Goal: Transaction & Acquisition: Purchase product/service

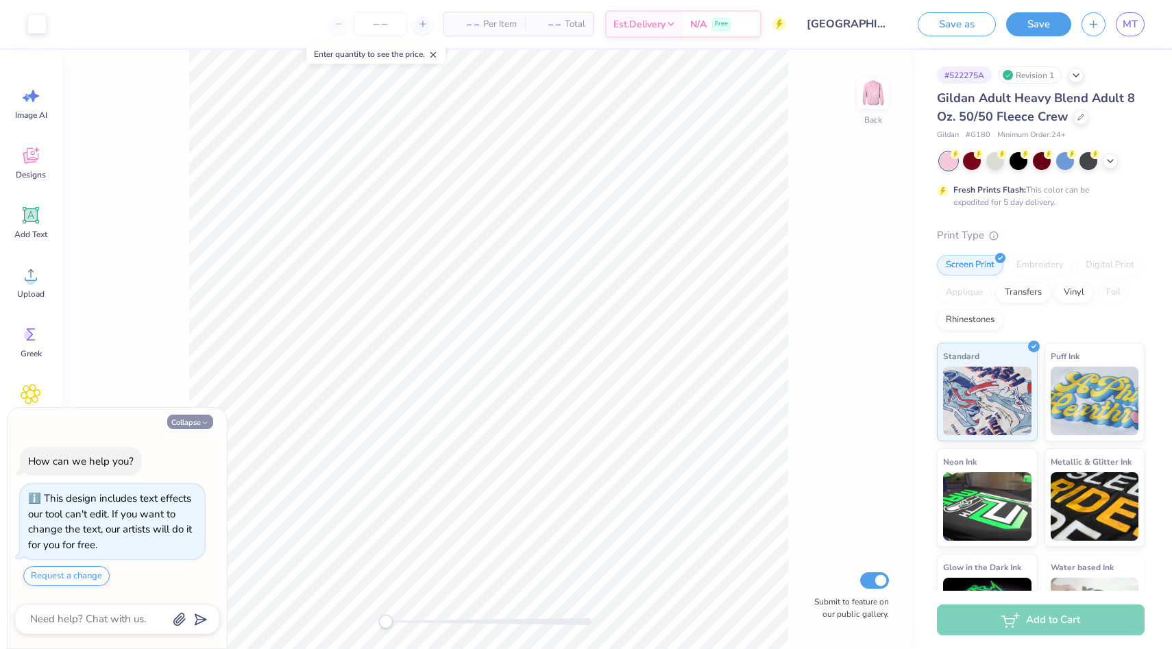
click at [177, 419] on button "Collapse" at bounding box center [190, 422] width 46 height 14
type textarea "x"
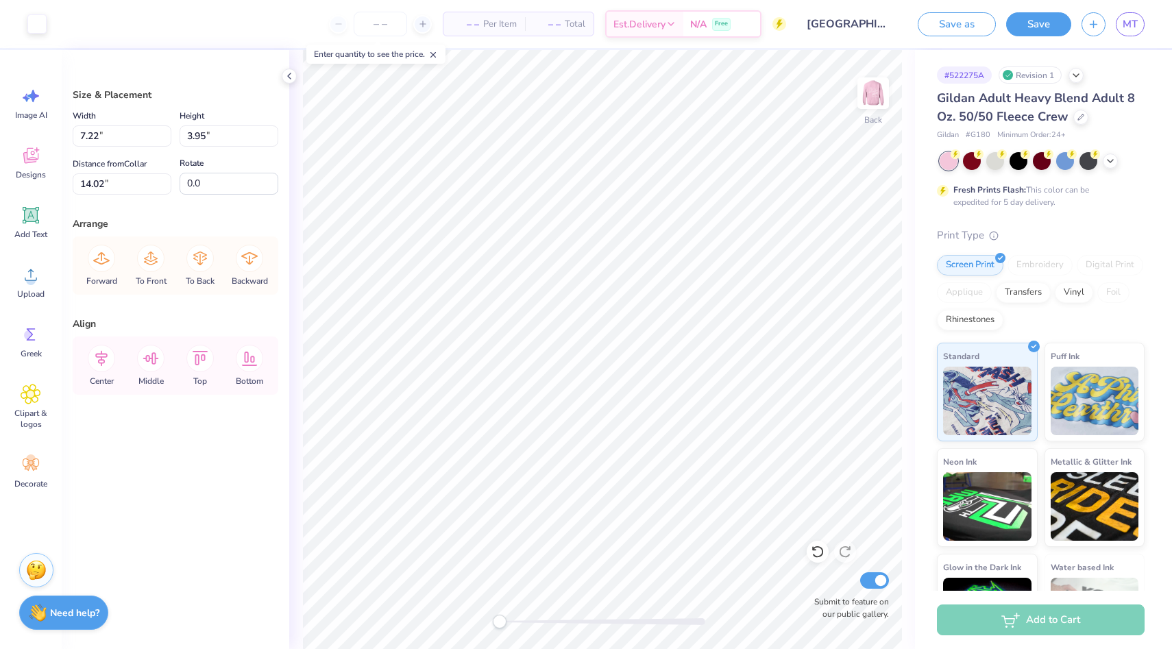
type input "14.02"
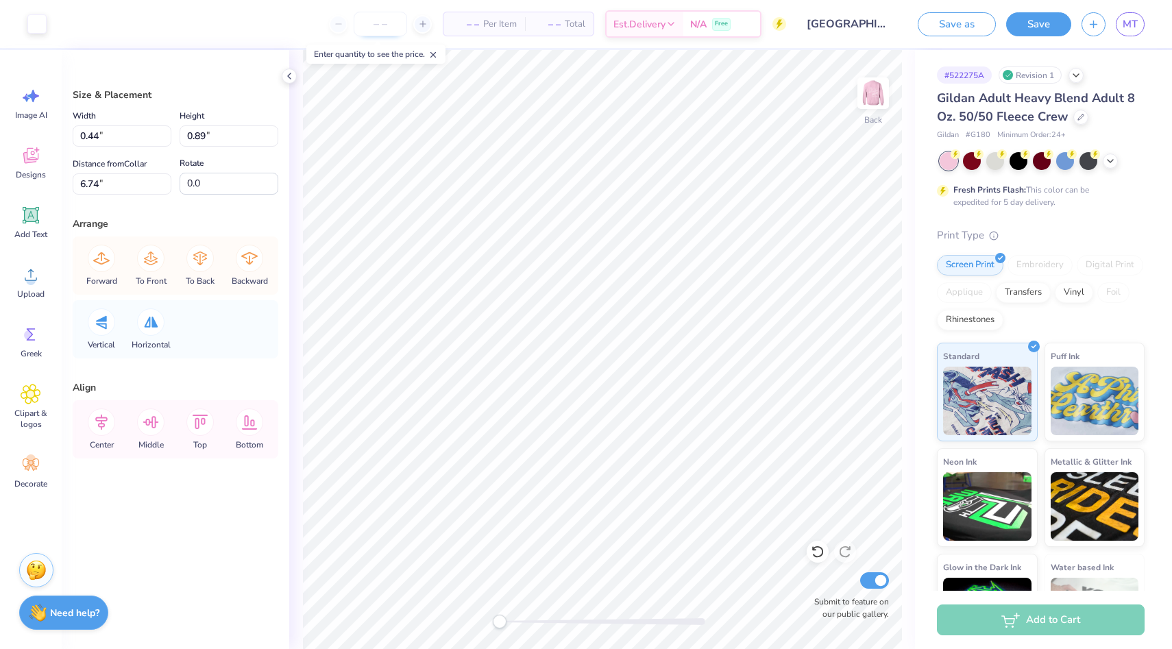
click at [373, 21] on input "number" at bounding box center [380, 24] width 53 height 25
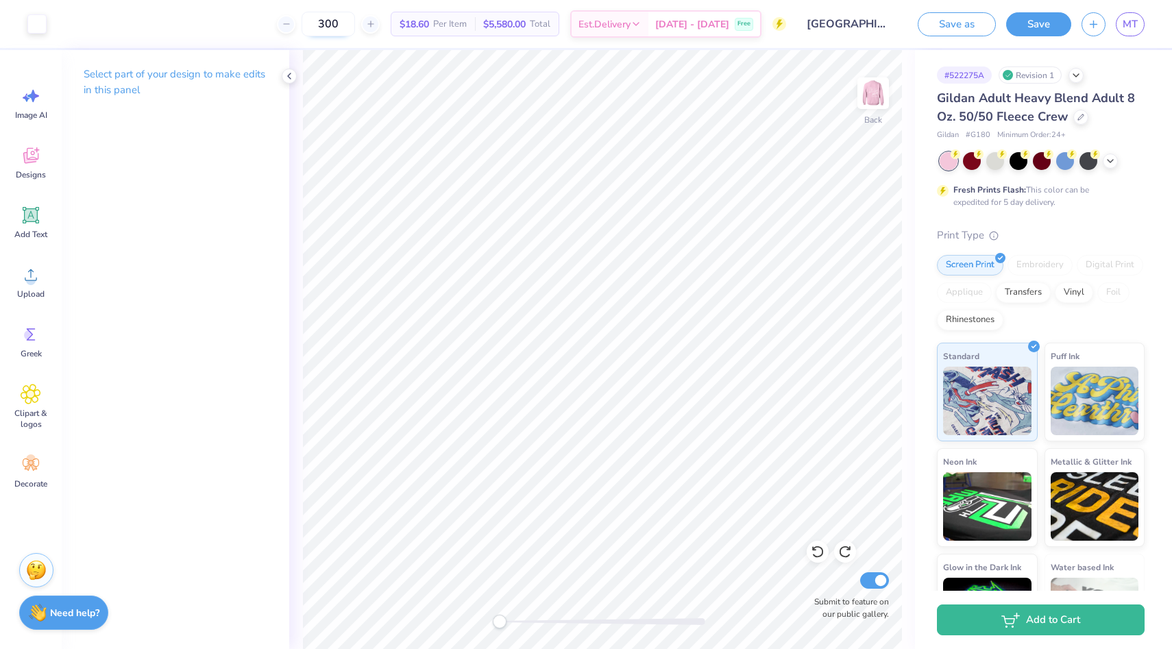
click at [345, 19] on input "300" at bounding box center [328, 24] width 53 height 25
click at [355, 25] on input "300" at bounding box center [328, 24] width 53 height 25
type input "3"
type input "300"
click at [286, 75] on icon at bounding box center [289, 76] width 11 height 11
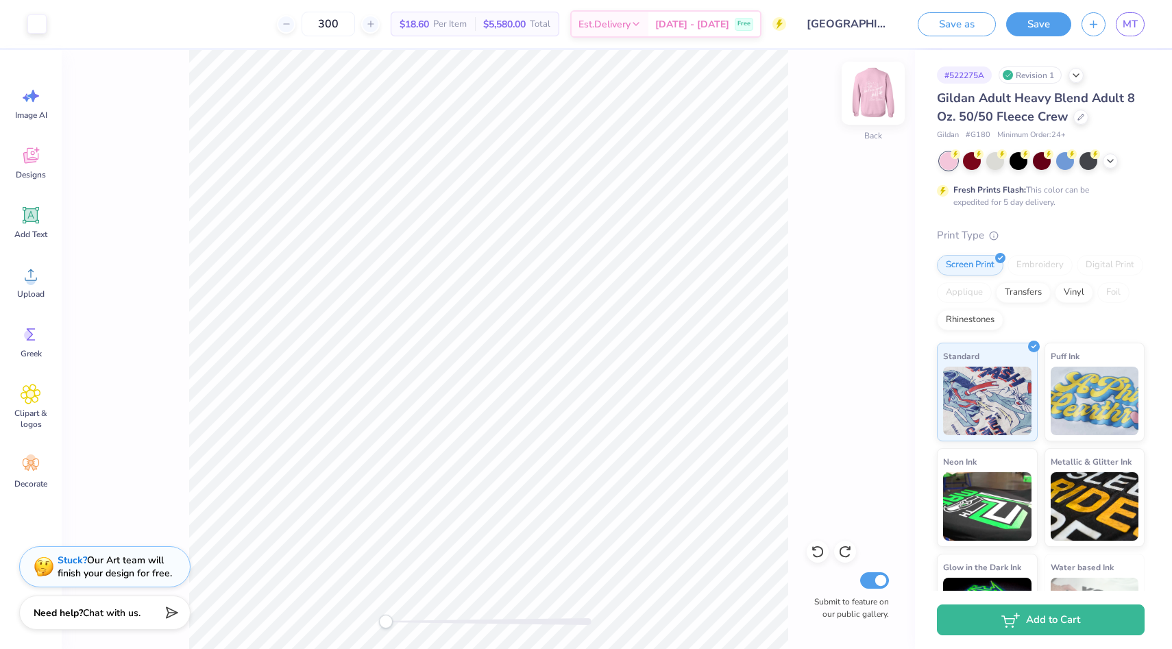
click at [871, 91] on img at bounding box center [873, 93] width 55 height 55
click at [863, 92] on img at bounding box center [873, 93] width 55 height 55
click at [866, 88] on img at bounding box center [873, 93] width 55 height 55
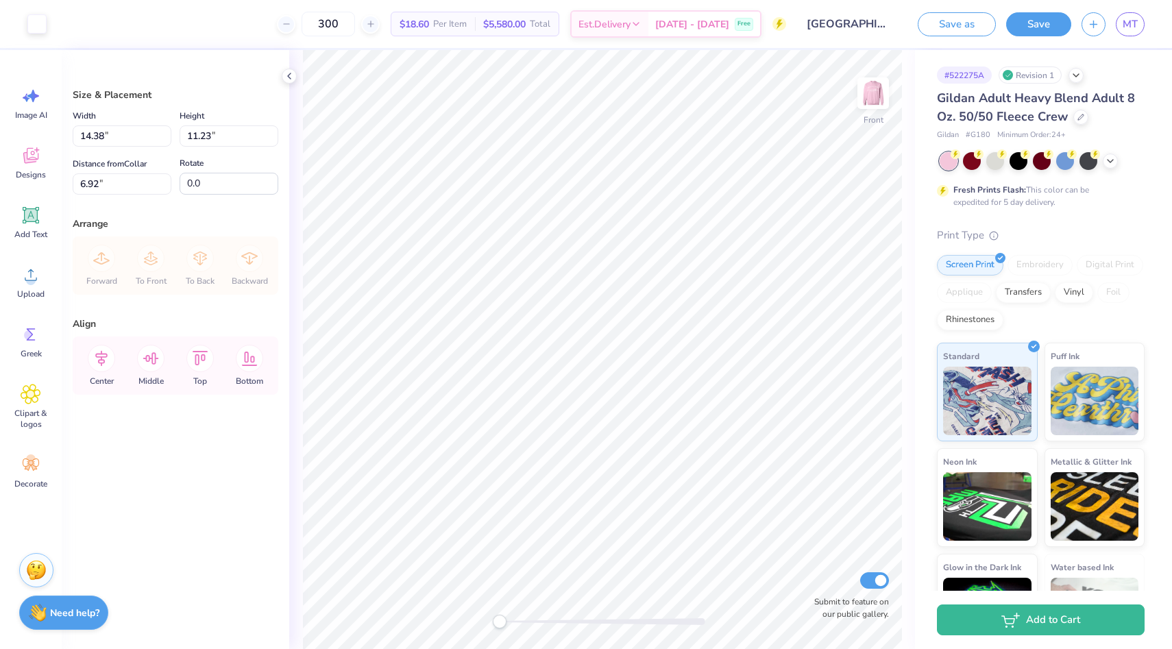
type input "6.00"
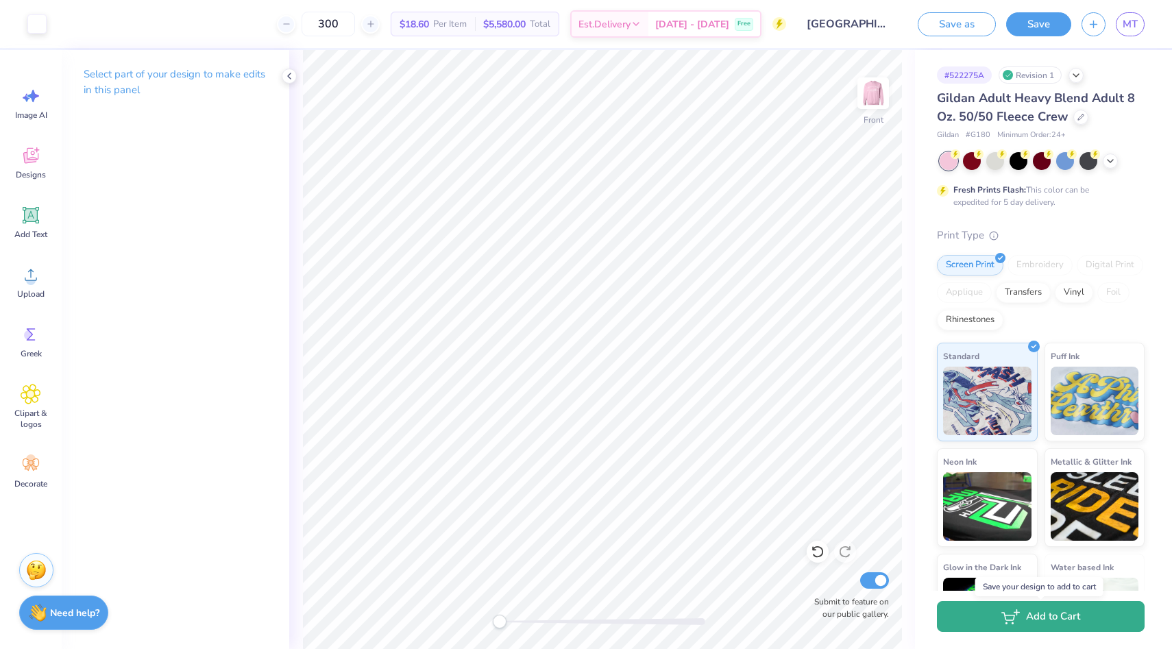
click at [1052, 619] on button "Add to Cart" at bounding box center [1041, 616] width 208 height 31
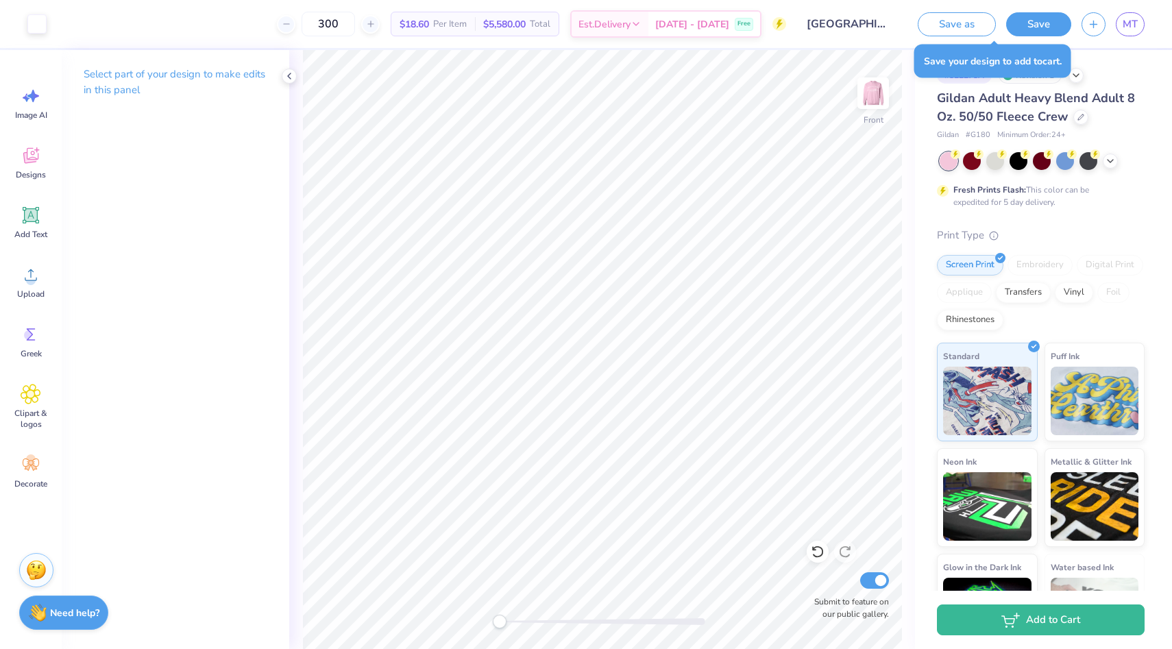
click at [912, 114] on div "Front Submit to feature on our public gallery." at bounding box center [602, 349] width 626 height 599
click at [946, 20] on button "Save as" at bounding box center [957, 22] width 78 height 24
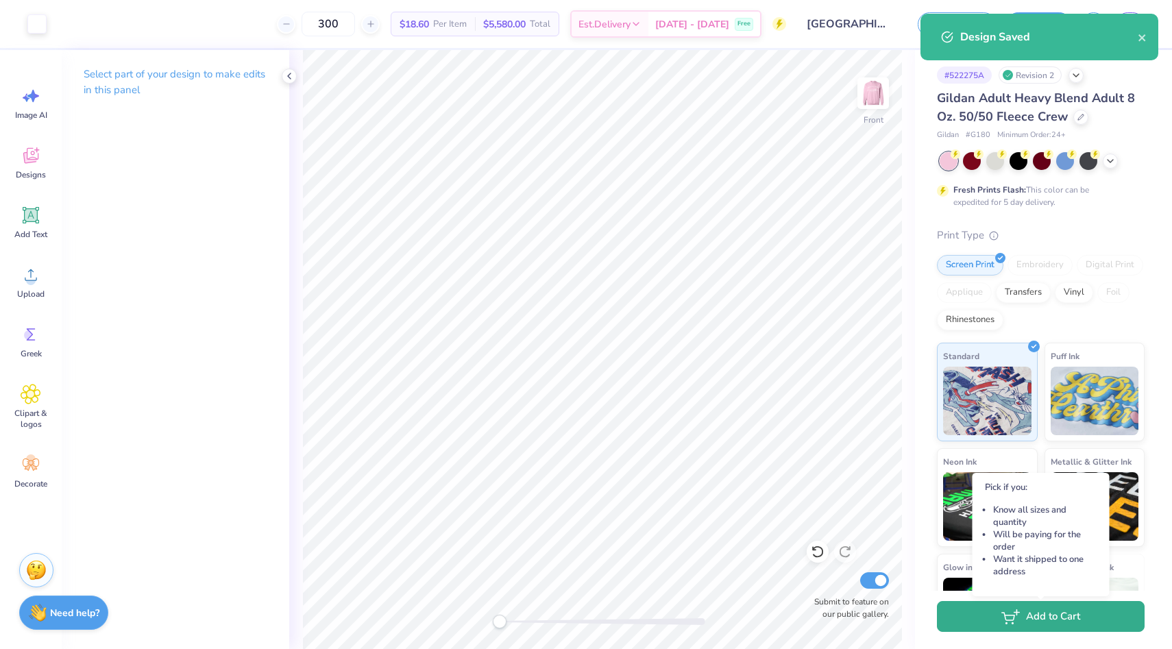
click at [1016, 616] on icon "button" at bounding box center [1010, 616] width 19 height 15
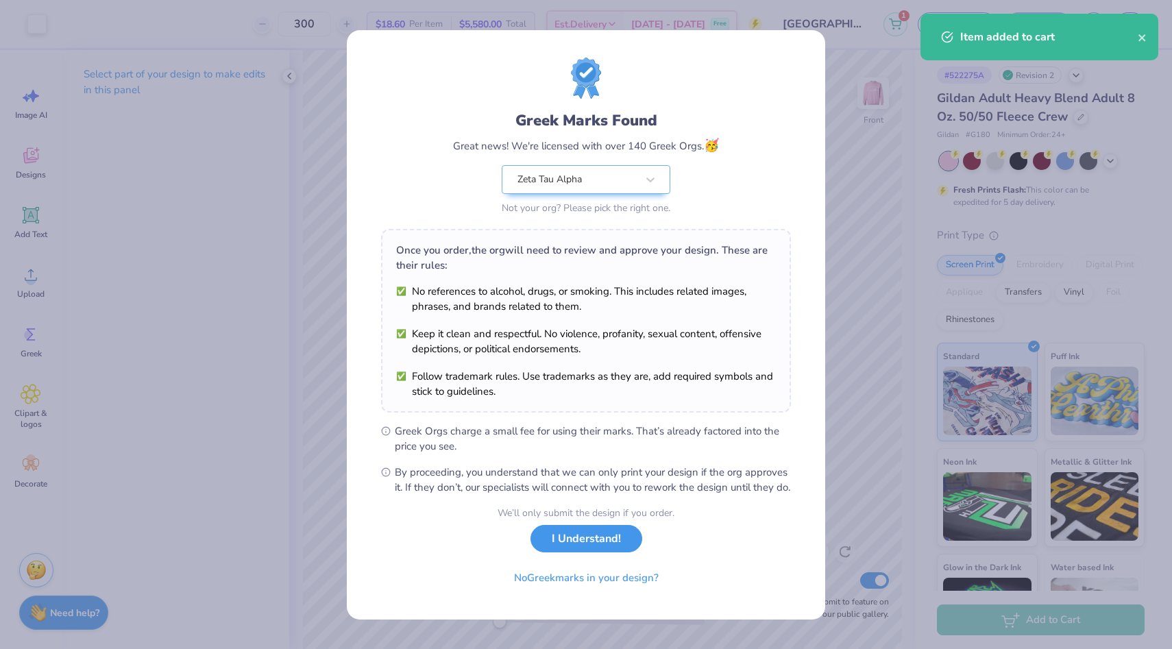
click at [583, 544] on button "I Understand!" at bounding box center [586, 539] width 112 height 28
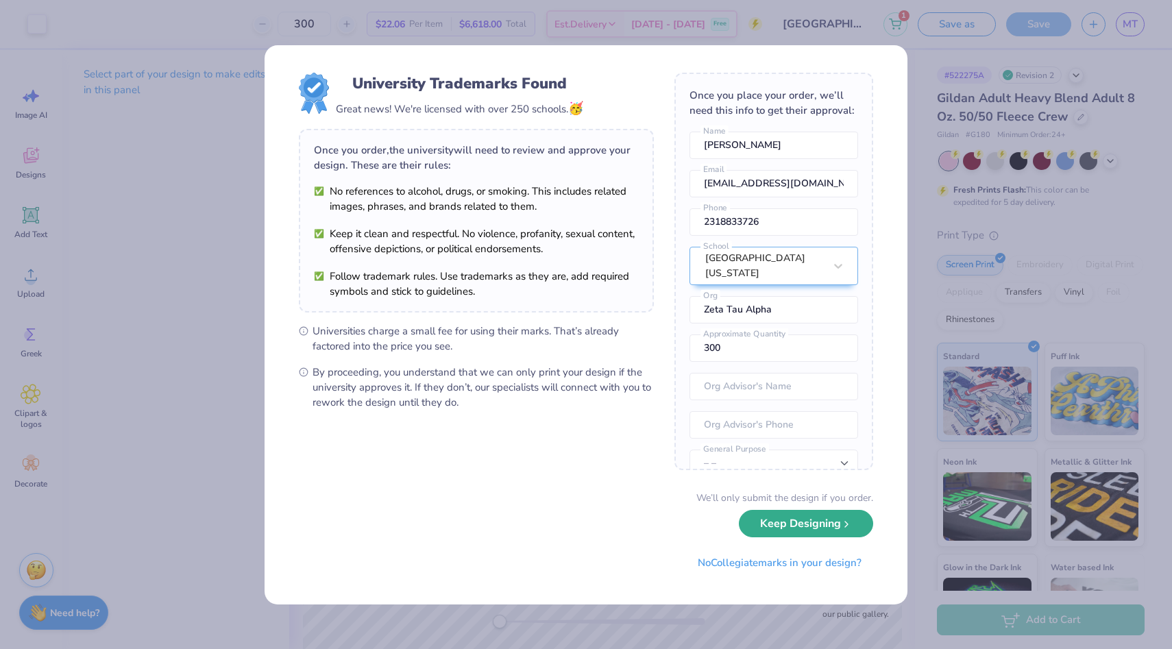
click at [796, 523] on button "Keep Designing" at bounding box center [806, 524] width 134 height 28
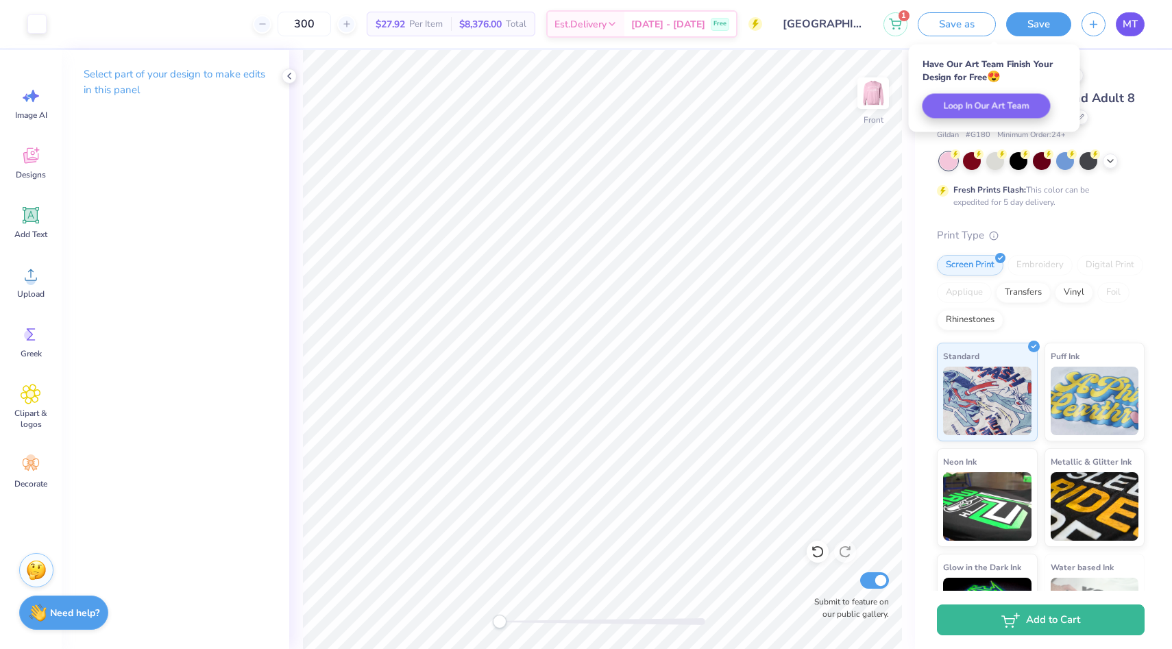
click at [1140, 25] on link "MT" at bounding box center [1130, 24] width 29 height 24
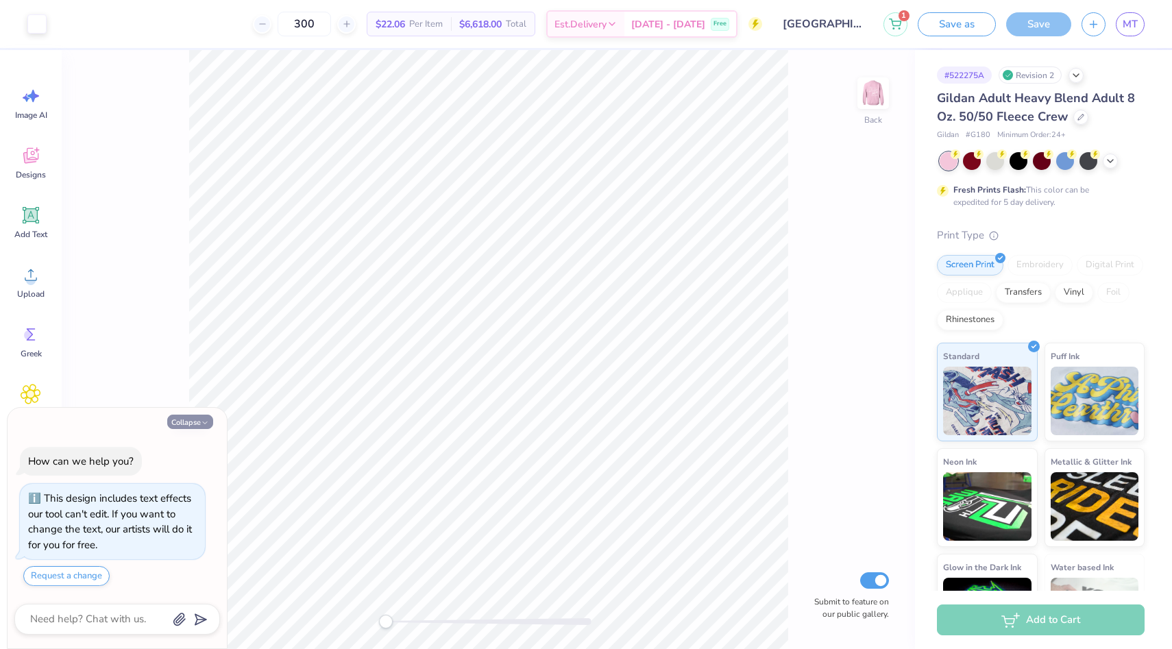
click at [207, 423] on icon "button" at bounding box center [205, 423] width 8 height 8
type textarea "x"
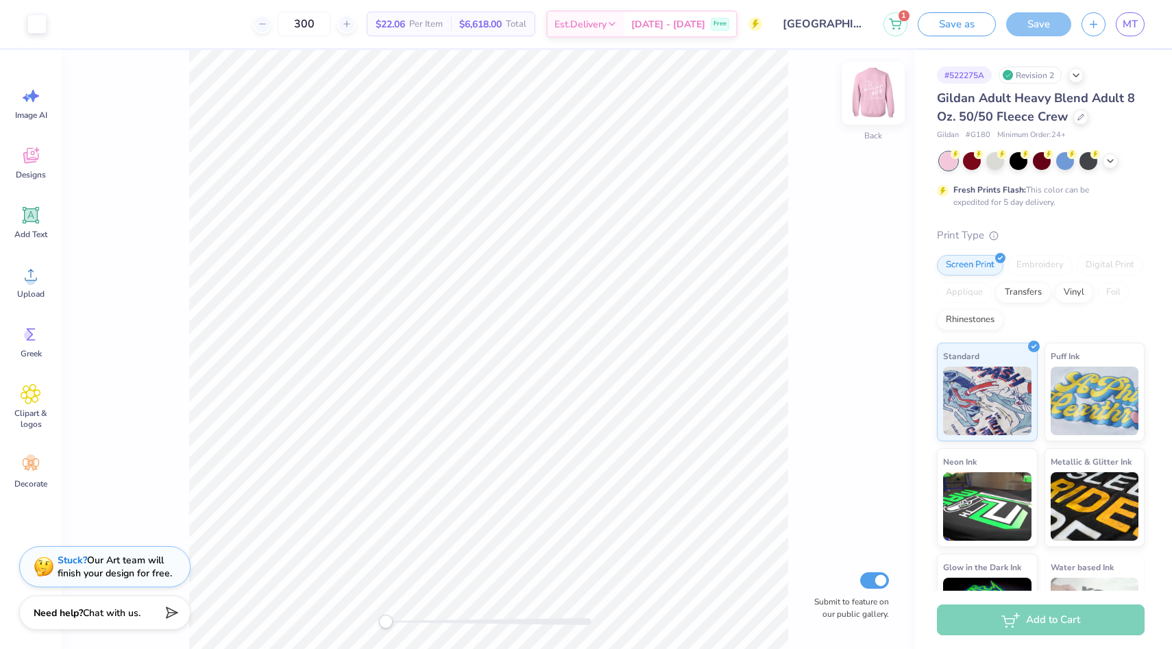
click at [875, 90] on img at bounding box center [873, 93] width 55 height 55
click at [878, 91] on img at bounding box center [873, 93] width 55 height 55
click at [897, 28] on button "1" at bounding box center [895, 22] width 24 height 24
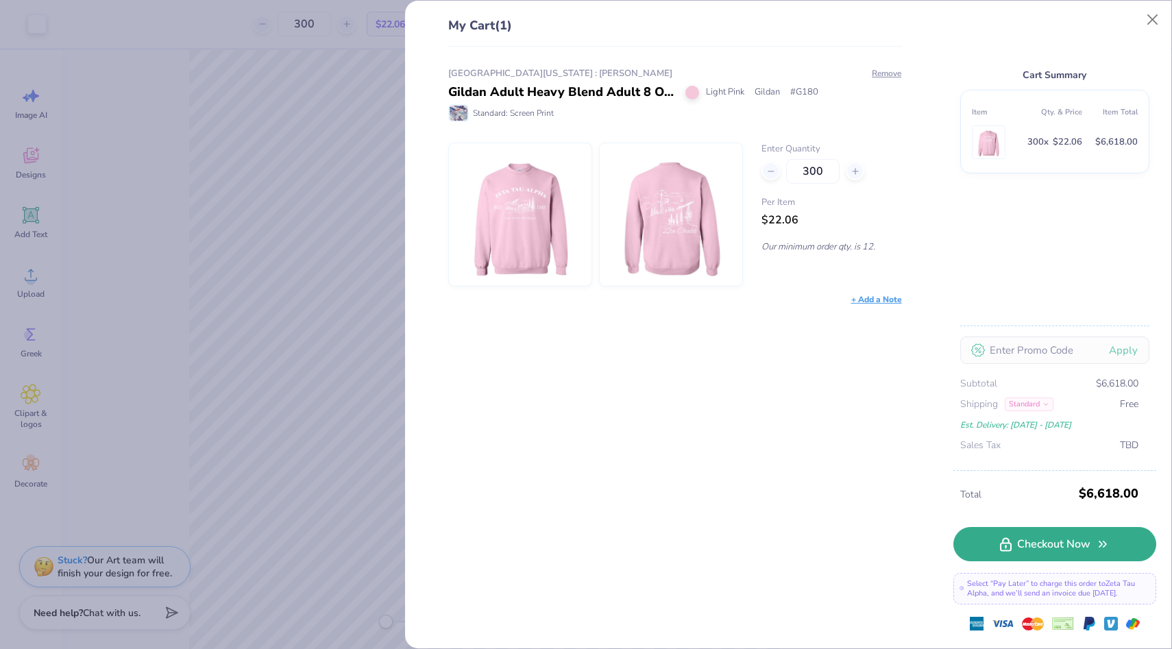
click at [1041, 543] on link "Checkout Now" at bounding box center [1054, 544] width 203 height 34
drag, startPoint x: 827, startPoint y: 175, endPoint x: 765, endPoint y: 173, distance: 62.4
click at [765, 173] on div "300" at bounding box center [831, 171] width 140 height 25
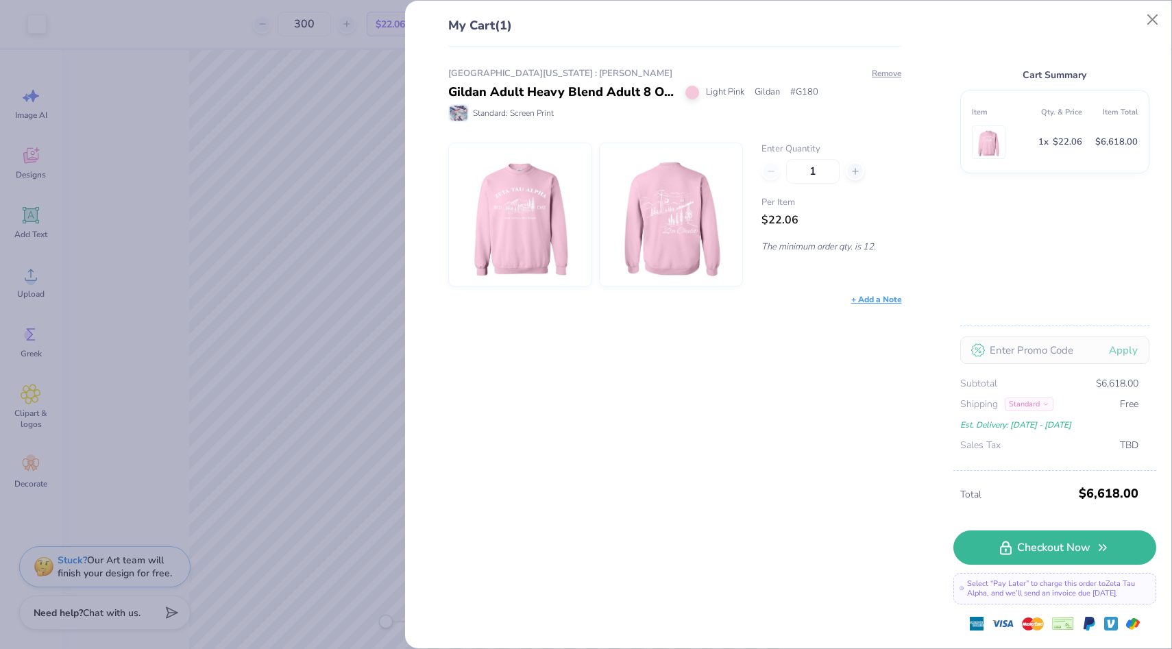
type input "12"
type input "1"
type input "3"
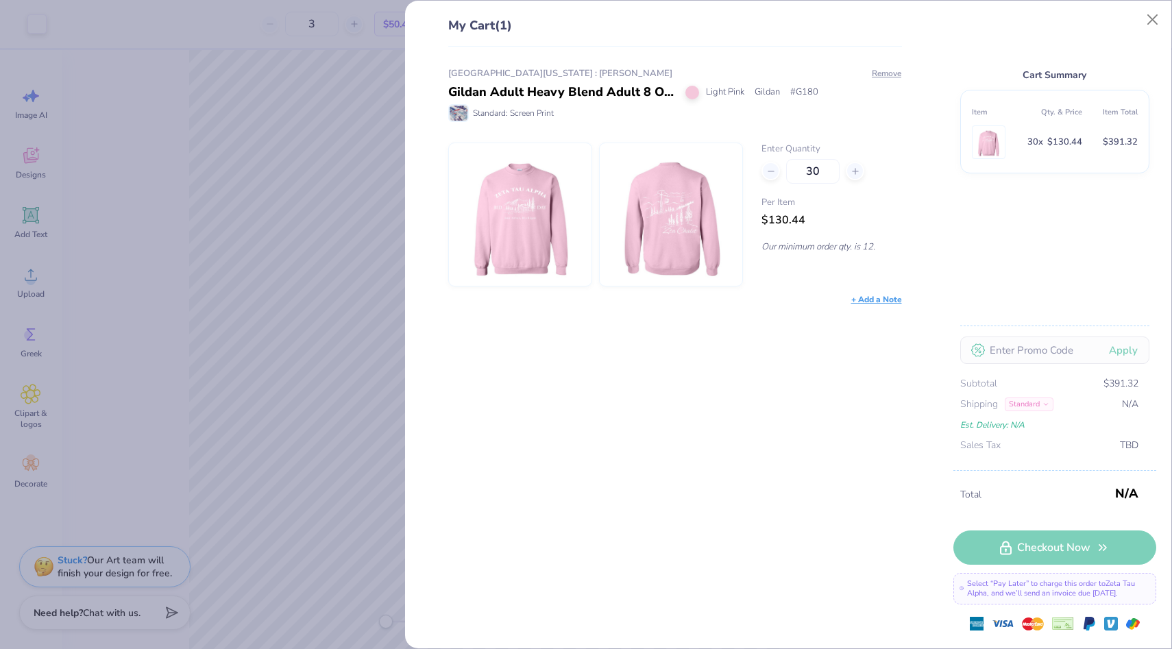
type input "300"
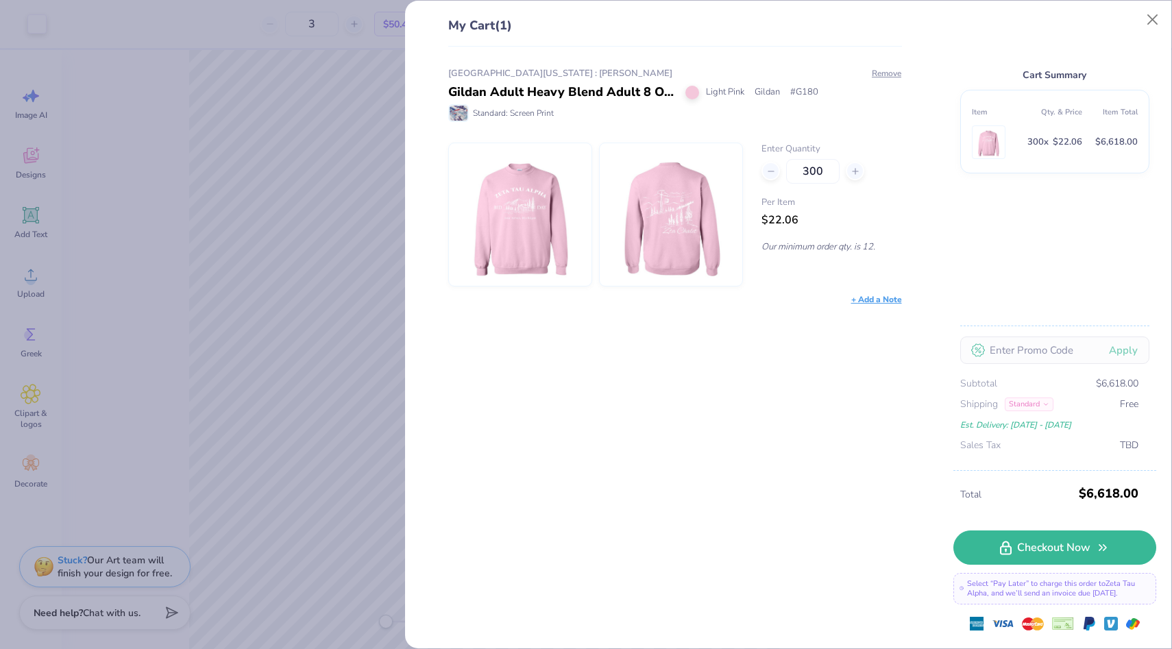
type input "300"
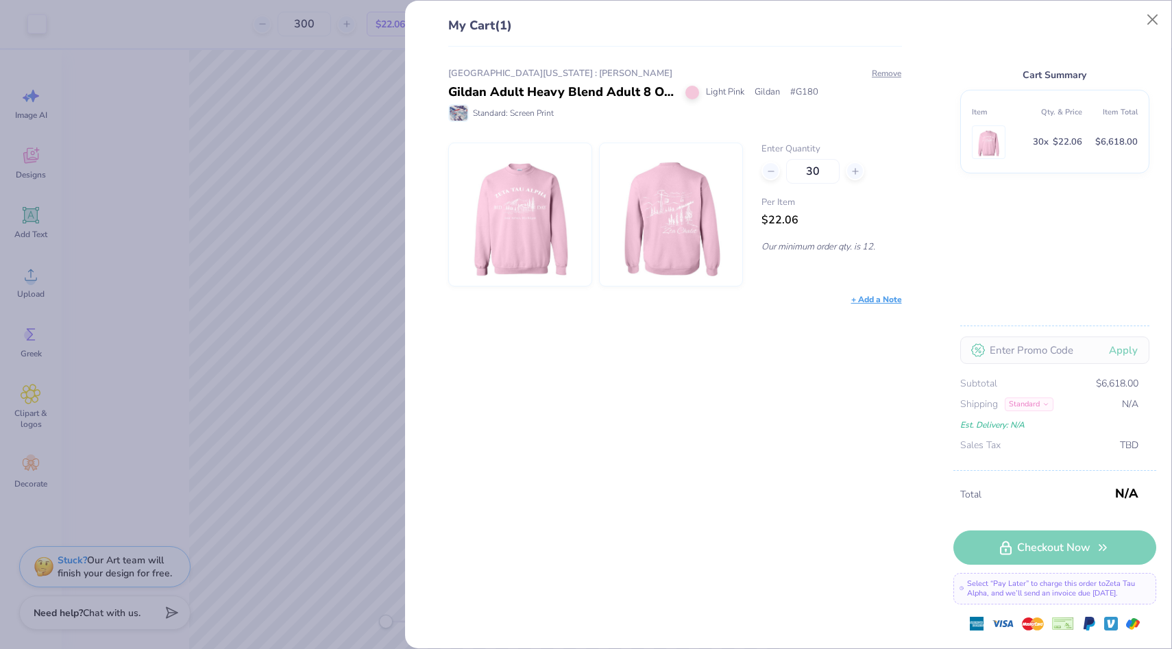
type input "3"
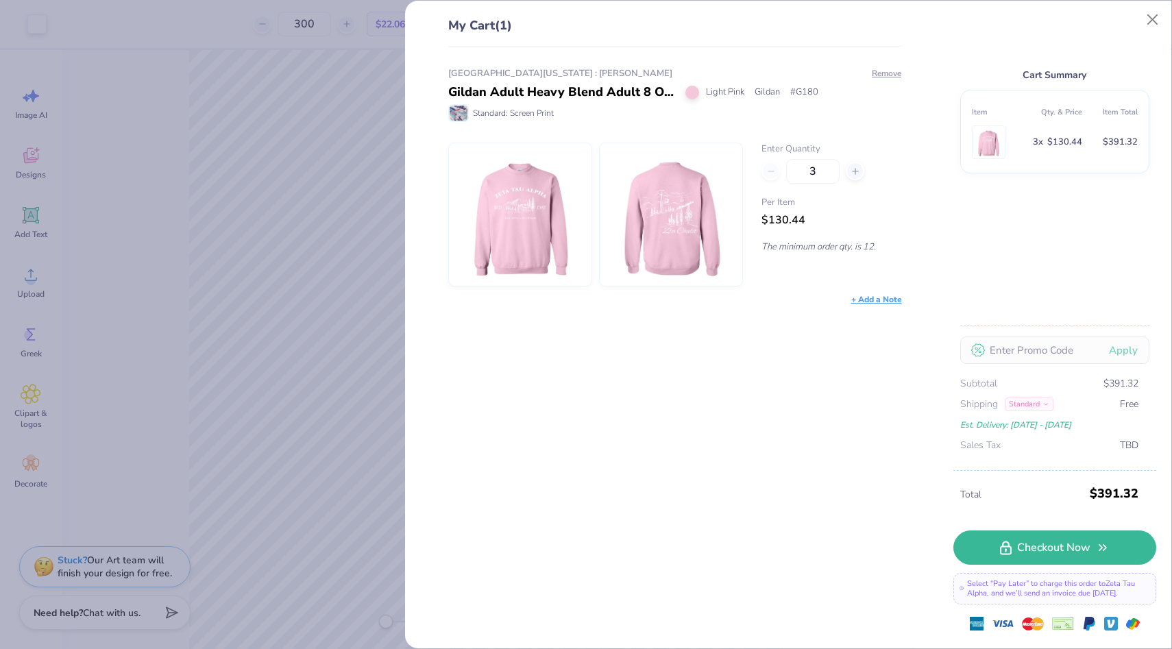
type input "3"
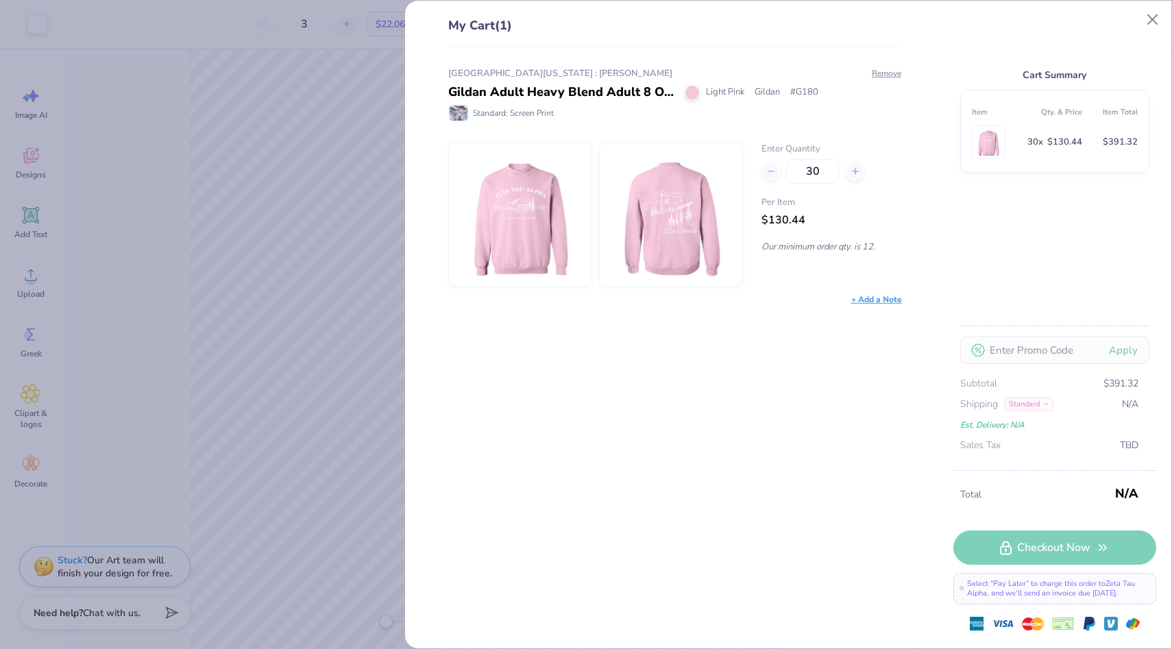
type input "300"
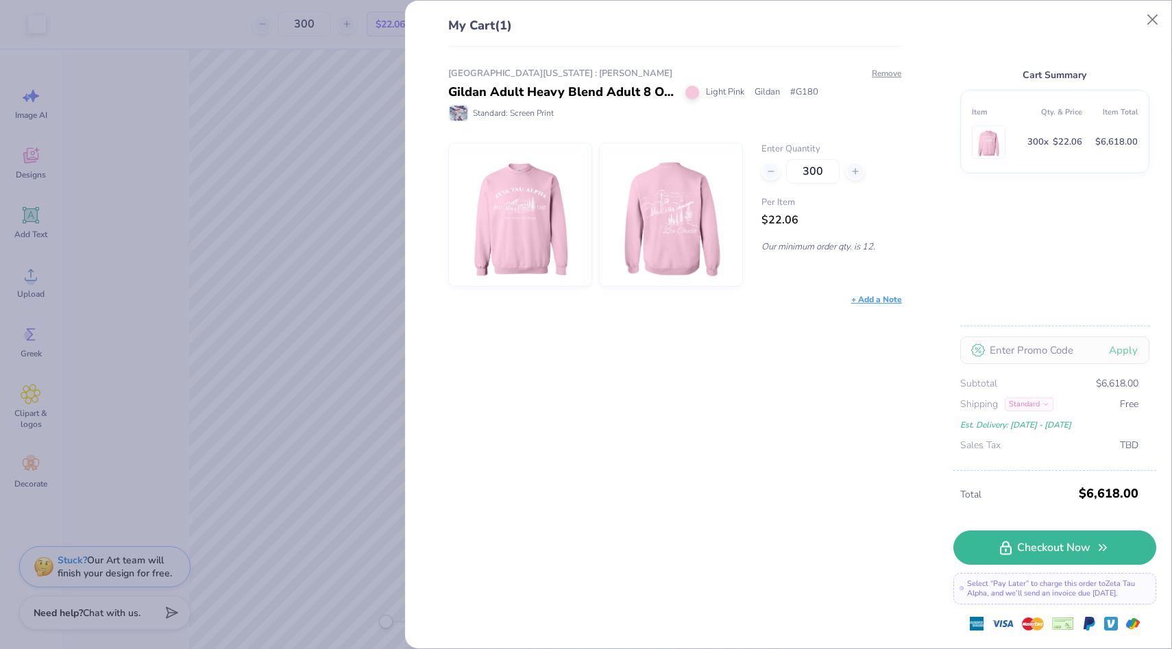
type input "300"
click at [333, 280] on div "My Cart (1) University of Michigan : Mia Tursman Gildan Adult Heavy Blend Adult…" at bounding box center [586, 324] width 1172 height 649
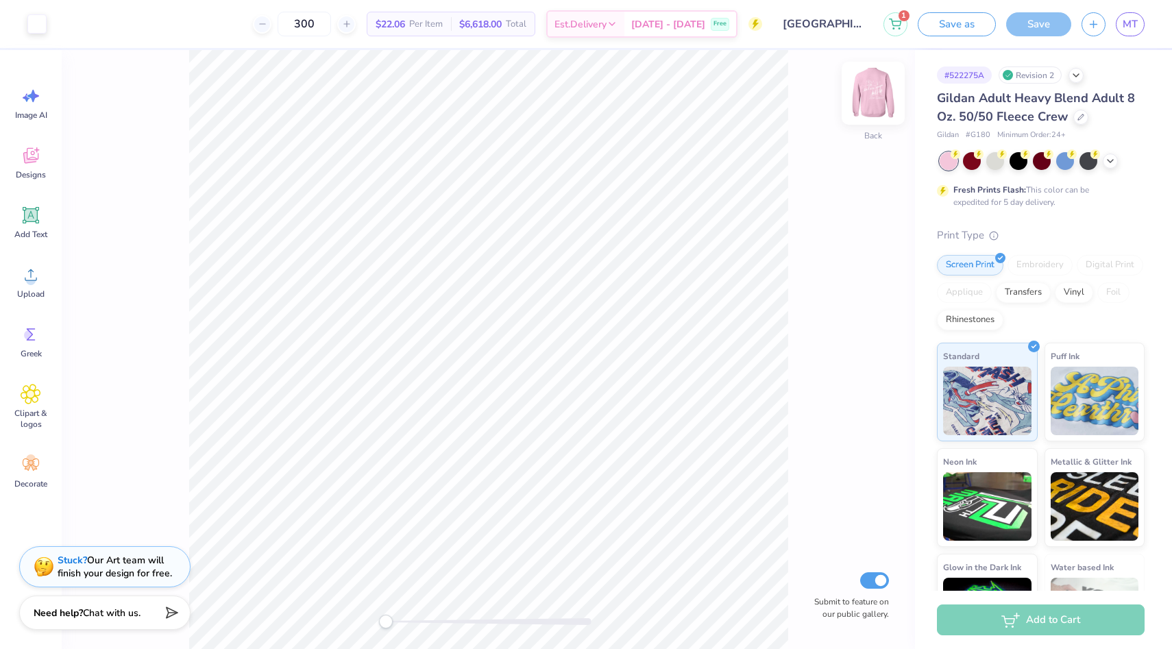
click at [871, 103] on img at bounding box center [873, 93] width 55 height 55
click at [873, 100] on img at bounding box center [873, 93] width 55 height 55
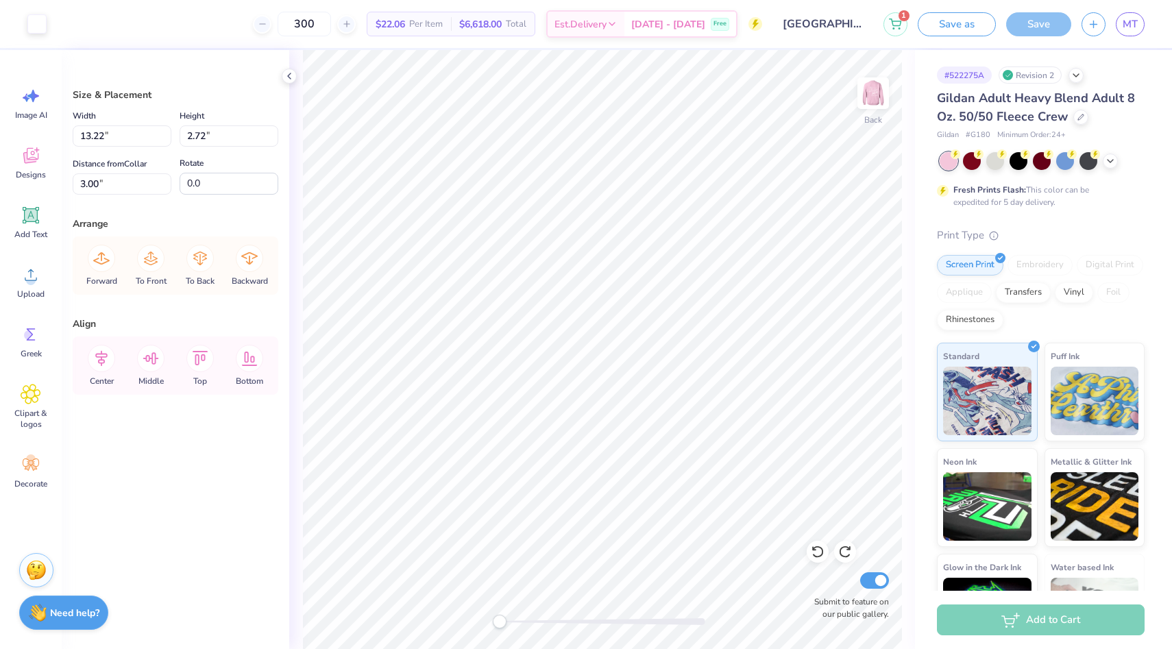
type input "2.76"
type input "14.16"
type input "2.91"
type input "3.27"
